Goal: Task Accomplishment & Management: Use online tool/utility

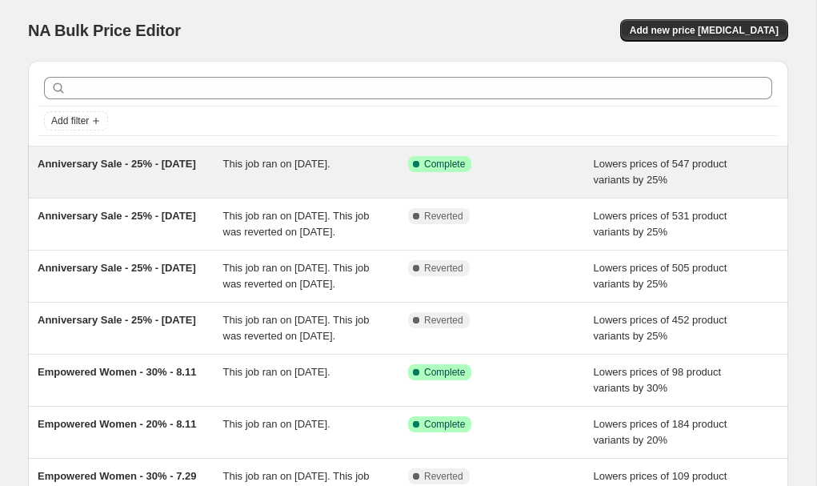
click at [160, 182] on div "Anniversary Sale - 25% - 10.2.25" at bounding box center [131, 172] width 186 height 32
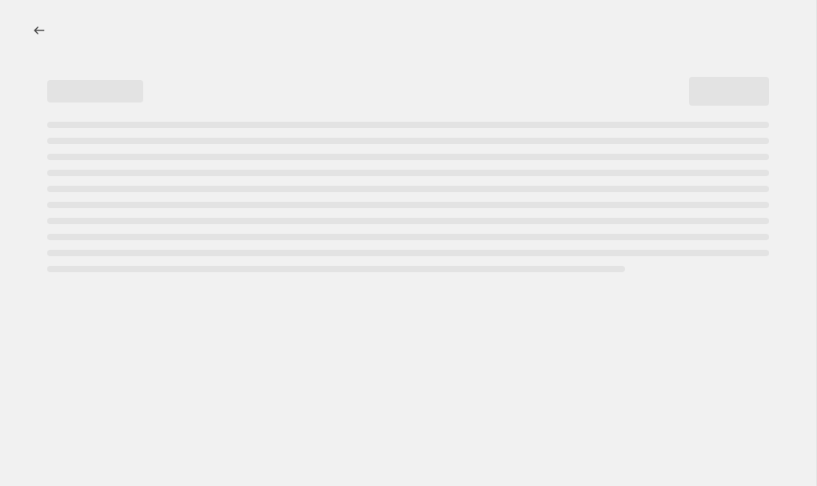
select select "percentage"
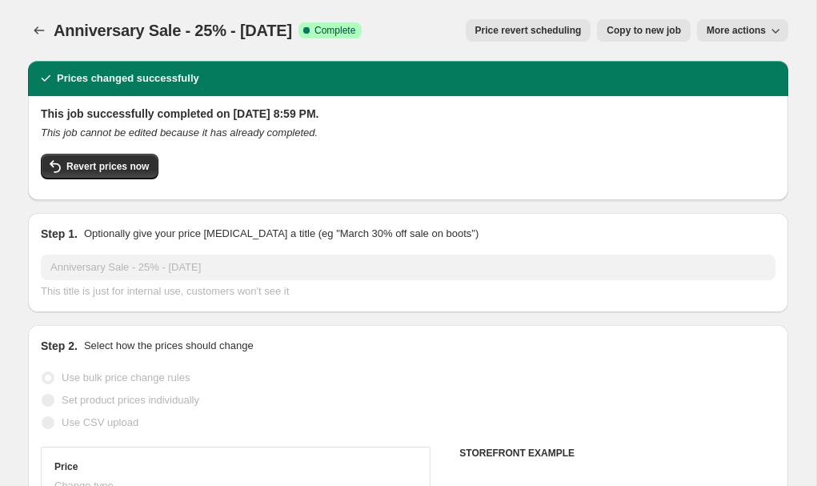
select select "collection"
click at [126, 172] on span "Revert prices now" at bounding box center [107, 166] width 82 height 13
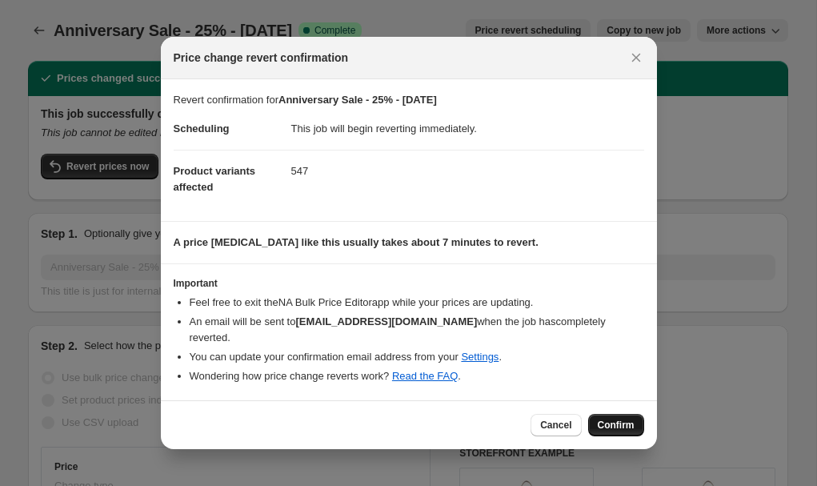
click at [612, 426] on span "Confirm" at bounding box center [616, 425] width 37 height 13
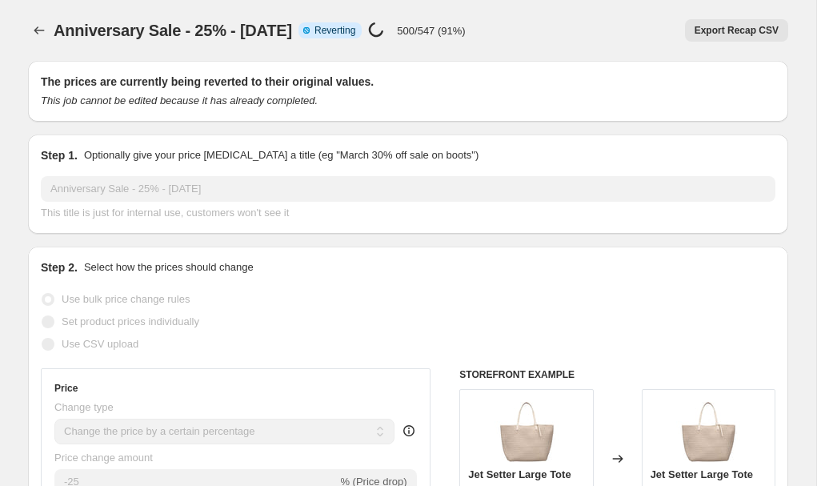
select select "percentage"
select select "collection"
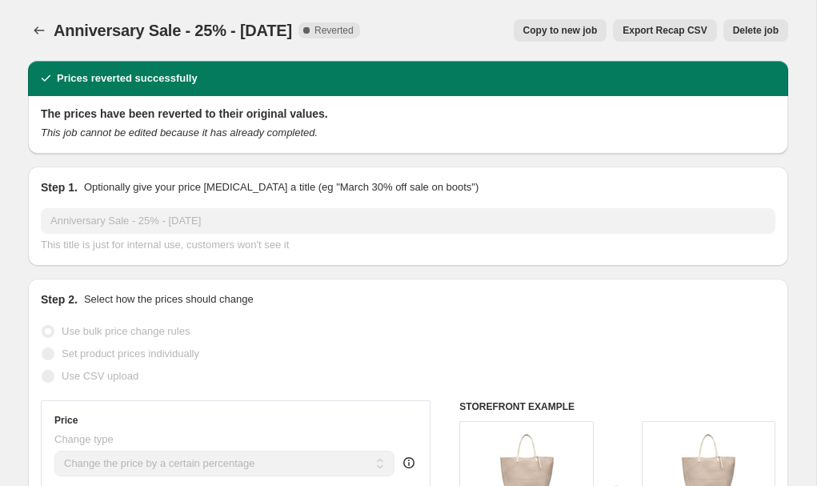
click at [576, 33] on span "Copy to new job" at bounding box center [560, 30] width 74 height 13
select select "percentage"
select select "collection"
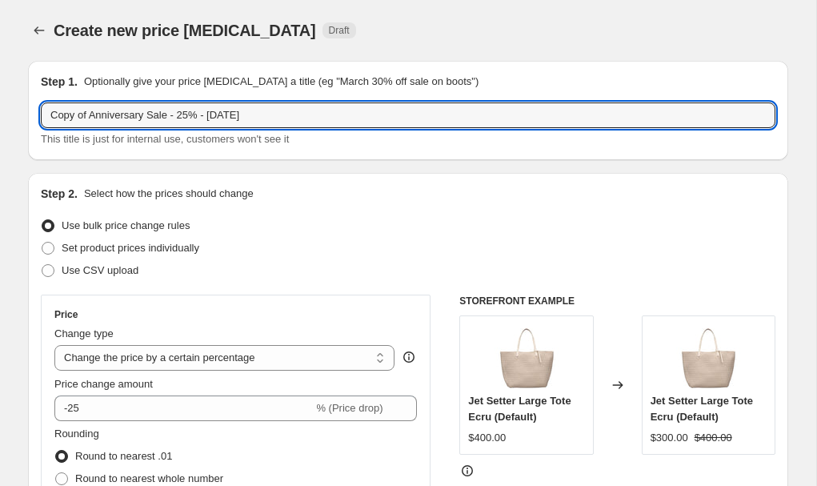
drag, startPoint x: 93, startPoint y: 118, endPoint x: -31, endPoint y: 116, distance: 124.1
click at [0, 116] on html "Home Settings Plans Skip to content Create new price change job. This page is r…" at bounding box center [408, 243] width 817 height 486
click at [194, 116] on input "Anniversary Sale - 25% - 10.2.25" at bounding box center [408, 115] width 735 height 26
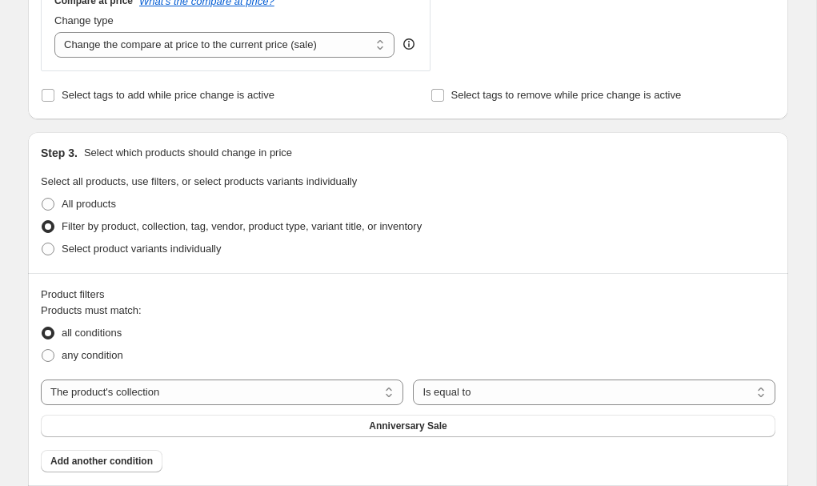
scroll to position [1332, 0]
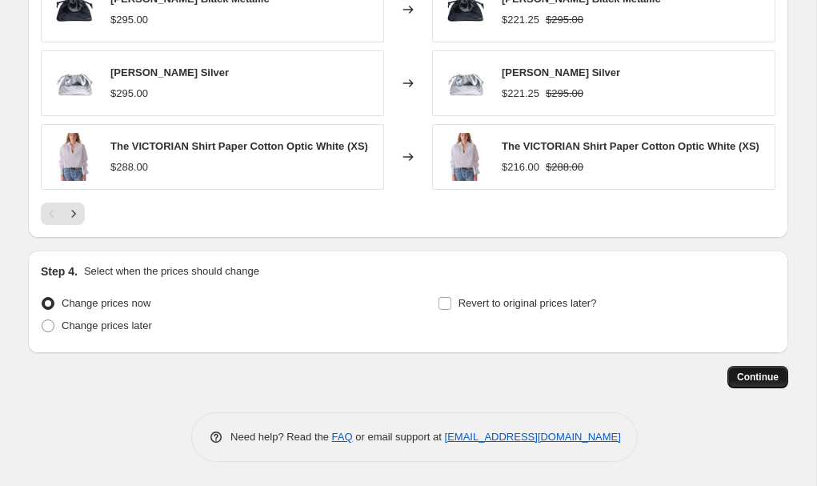
type input "Anniversary Sale - 25% - 10.3.25"
click at [750, 371] on button "Continue" at bounding box center [757, 377] width 61 height 22
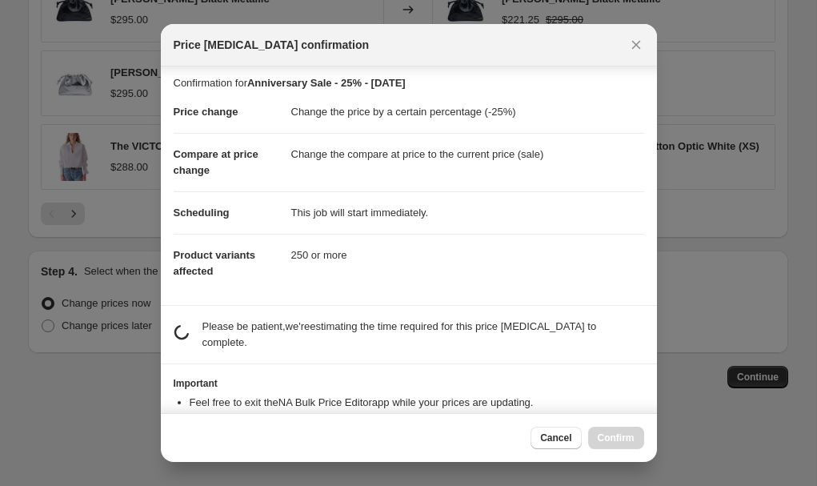
scroll to position [194, 0]
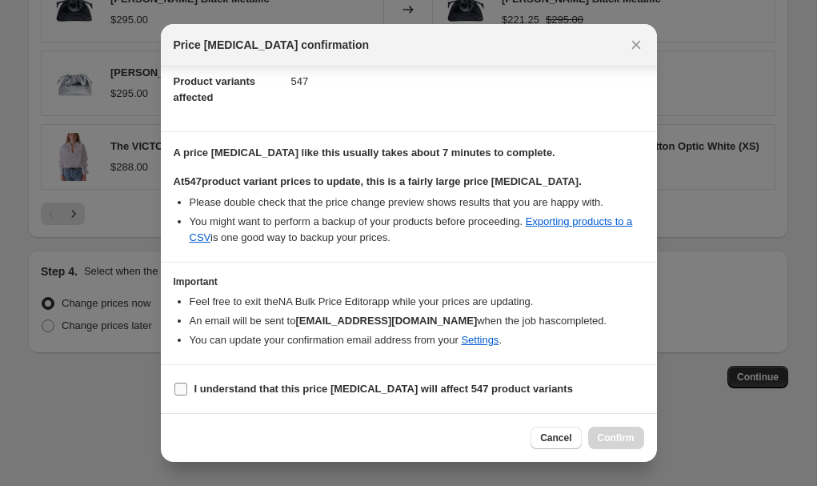
click at [428, 383] on b "I understand that this price change job will affect 547 product variants" at bounding box center [383, 389] width 379 height 12
click at [187, 383] on input "I understand that this price change job will affect 547 product variants" at bounding box center [180, 389] width 13 height 13
checkbox input "true"
click at [607, 432] on span "Confirm" at bounding box center [616, 437] width 37 height 13
